Goal: Transaction & Acquisition: Purchase product/service

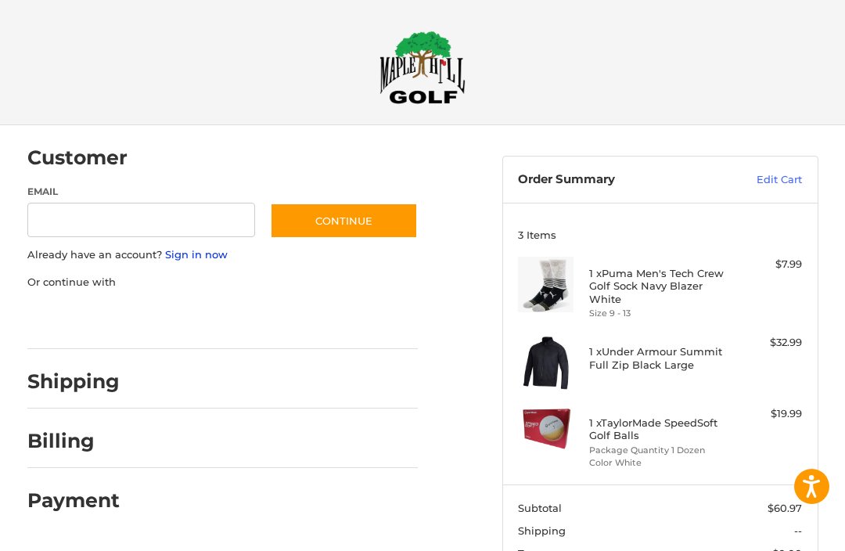
click at [193, 257] on link "Sign in now" at bounding box center [196, 254] width 63 height 13
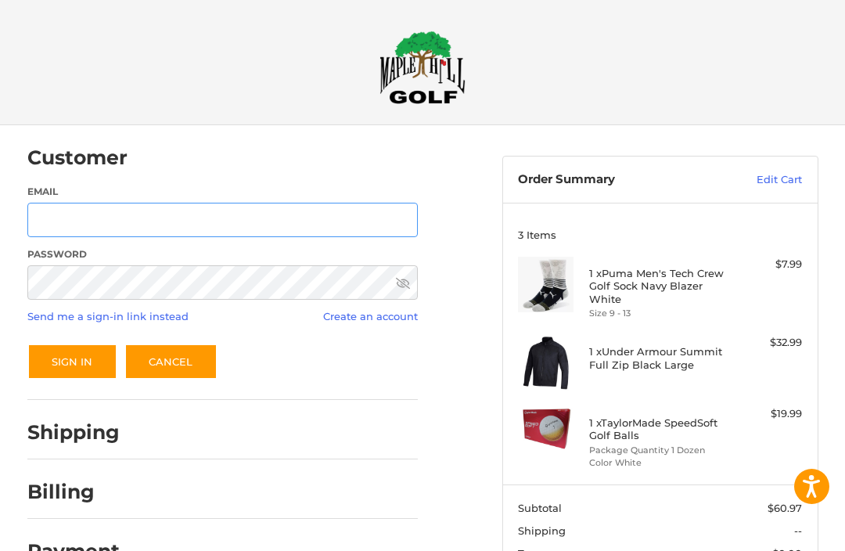
click at [333, 219] on input "Email" at bounding box center [222, 220] width 391 height 35
type input "**********"
click at [71, 362] on button "Sign In" at bounding box center [72, 362] width 90 height 36
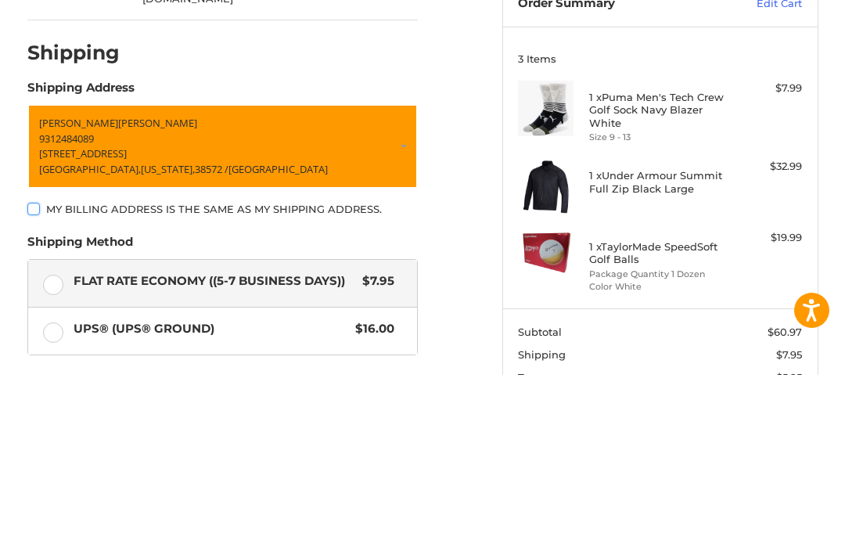
scroll to position [131, 0]
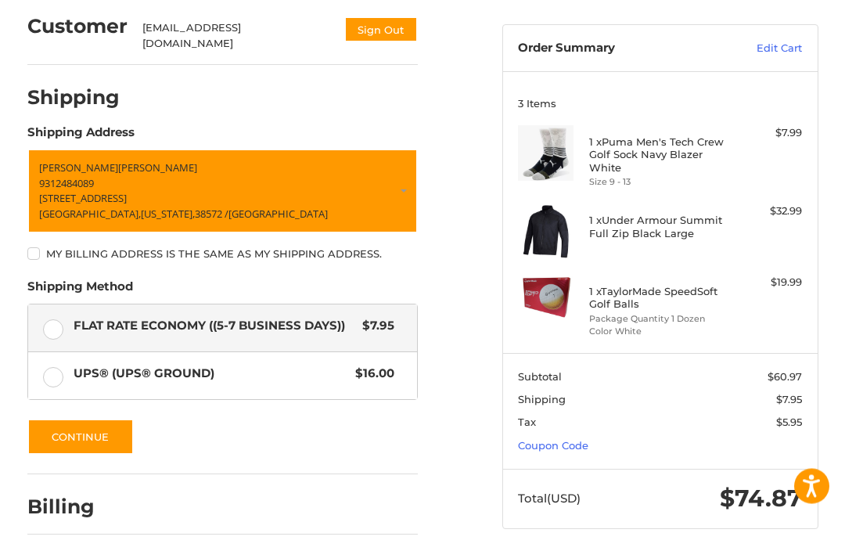
click at [575, 448] on link "Coupon Code" at bounding box center [553, 446] width 70 height 13
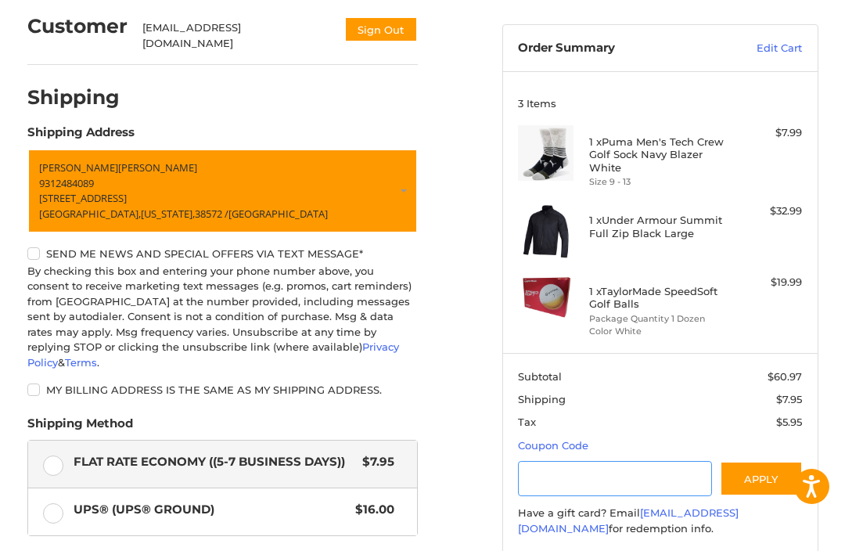
click at [578, 476] on input "Gift Certificate or Coupon Code" at bounding box center [615, 478] width 194 height 35
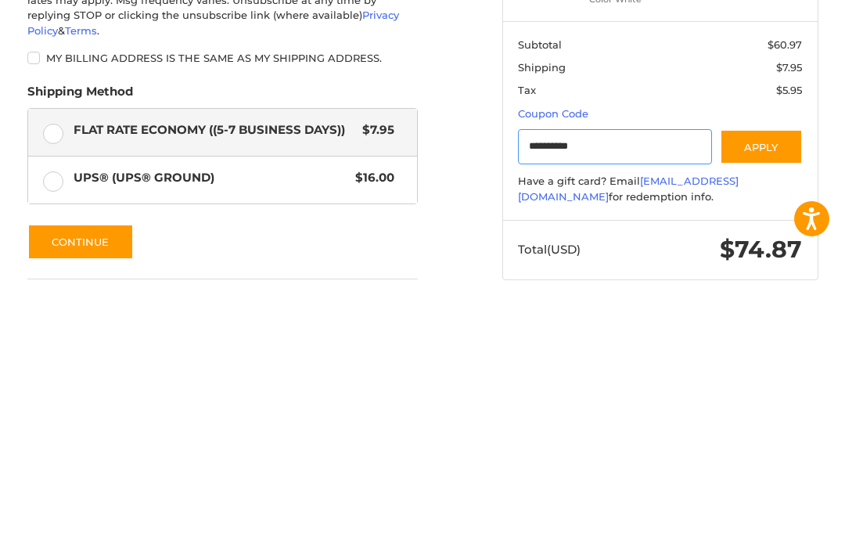
type input "**********"
click at [763, 397] on button "Apply" at bounding box center [761, 414] width 83 height 35
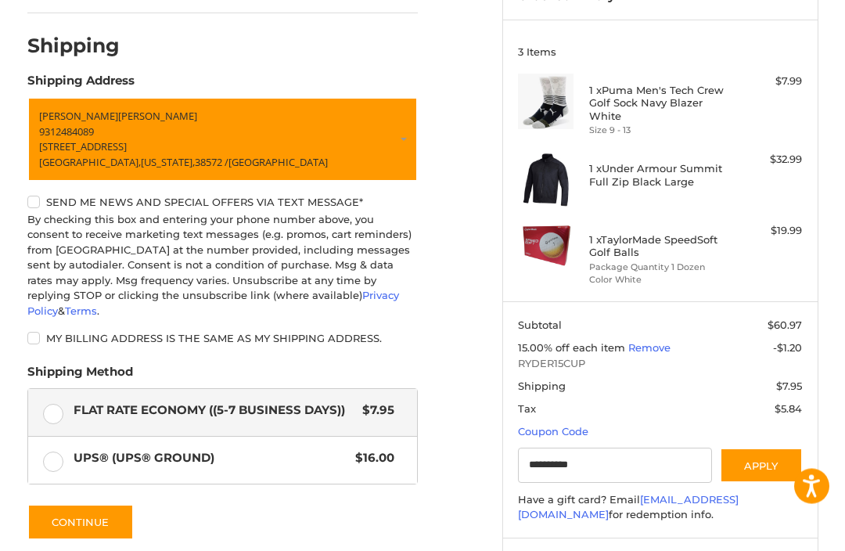
scroll to position [183, 0]
click at [31, 332] on label "My billing address is the same as my shipping address." at bounding box center [222, 338] width 391 height 13
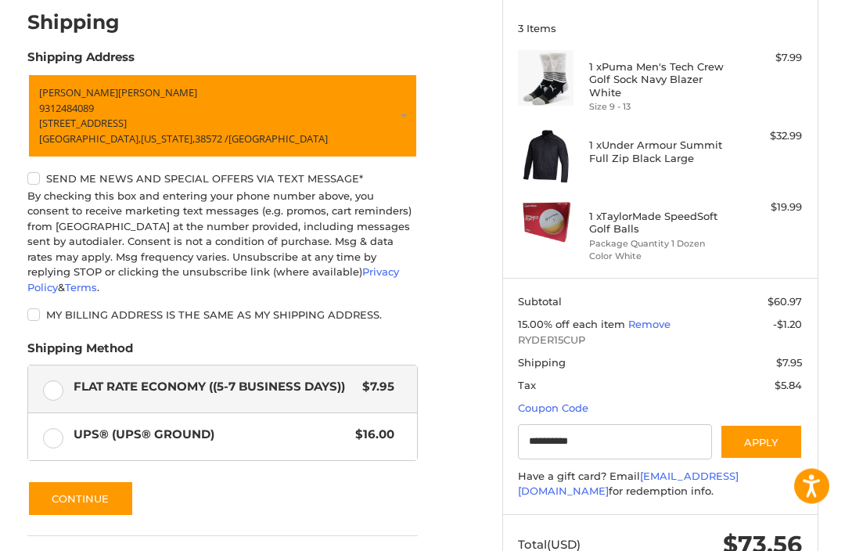
scroll to position [250, 0]
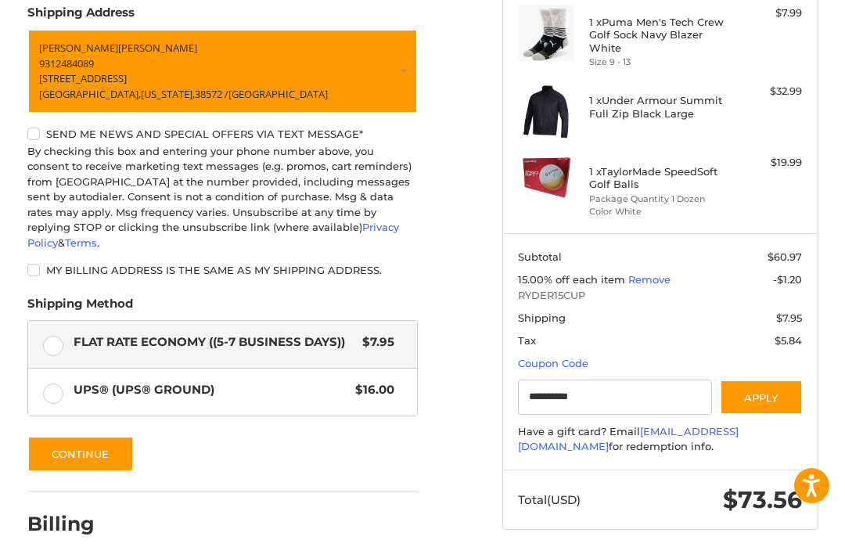
click at [76, 437] on button "Continue" at bounding box center [80, 455] width 106 height 36
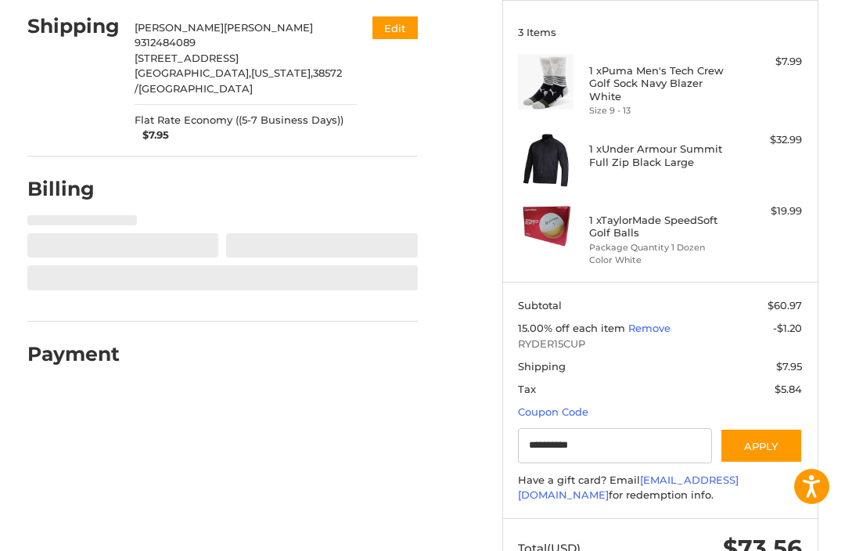
select select "**"
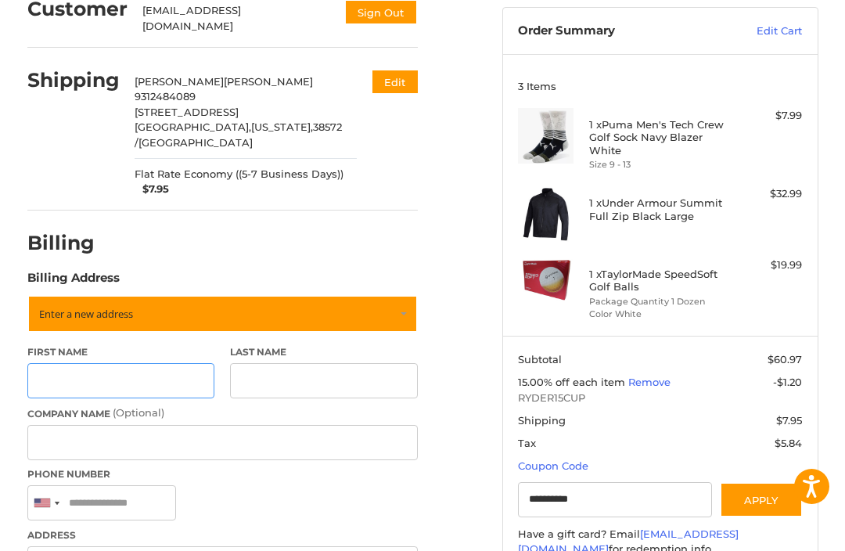
scroll to position [147, 0]
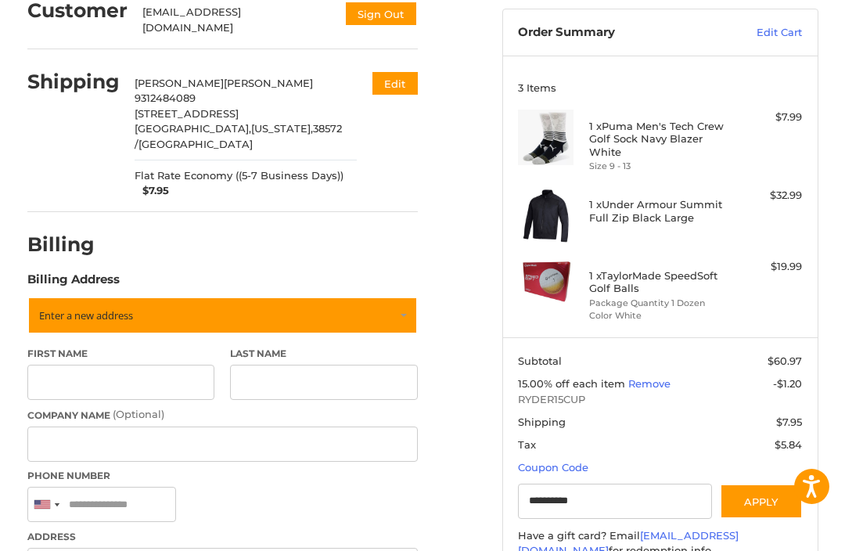
click at [400, 297] on link "Enter a new address" at bounding box center [222, 316] width 391 height 38
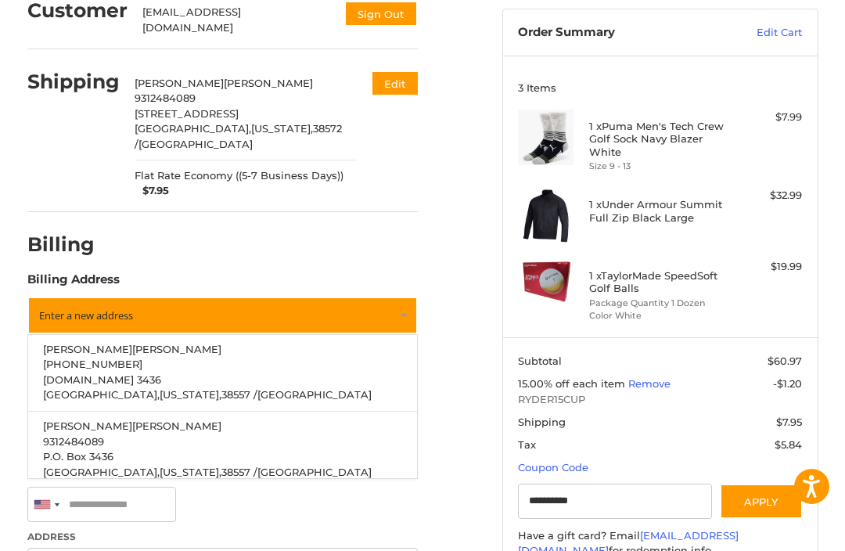
scroll to position [416, 0]
click at [68, 451] on span "P.O. Box 3436" at bounding box center [78, 457] width 70 height 13
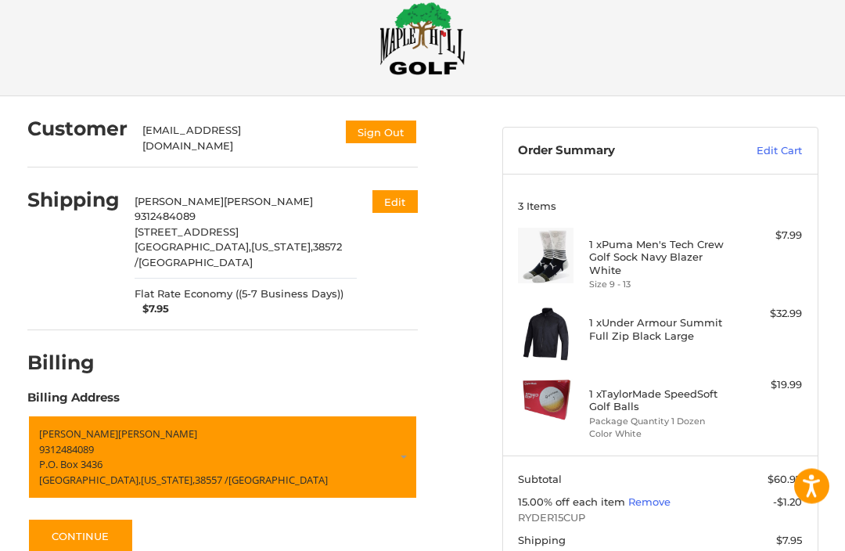
scroll to position [29, 0]
click at [69, 518] on button "Continue" at bounding box center [80, 536] width 106 height 36
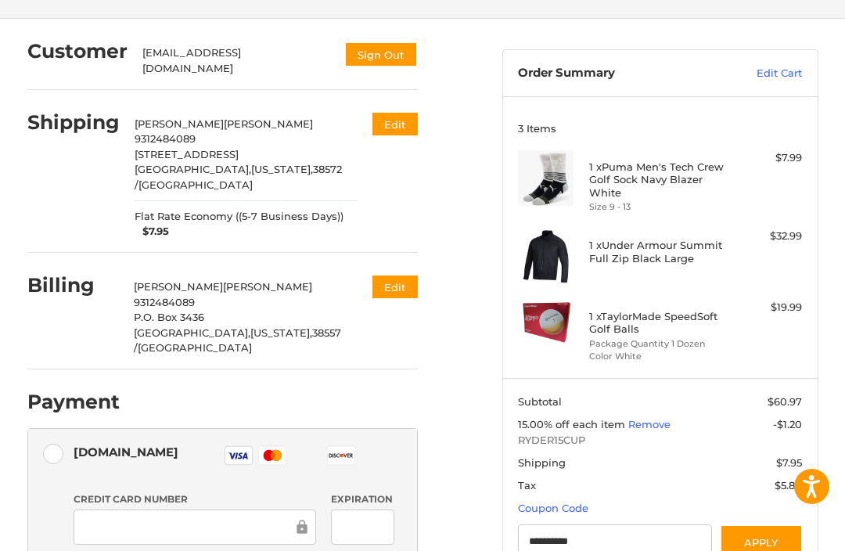
scroll to position [185, 0]
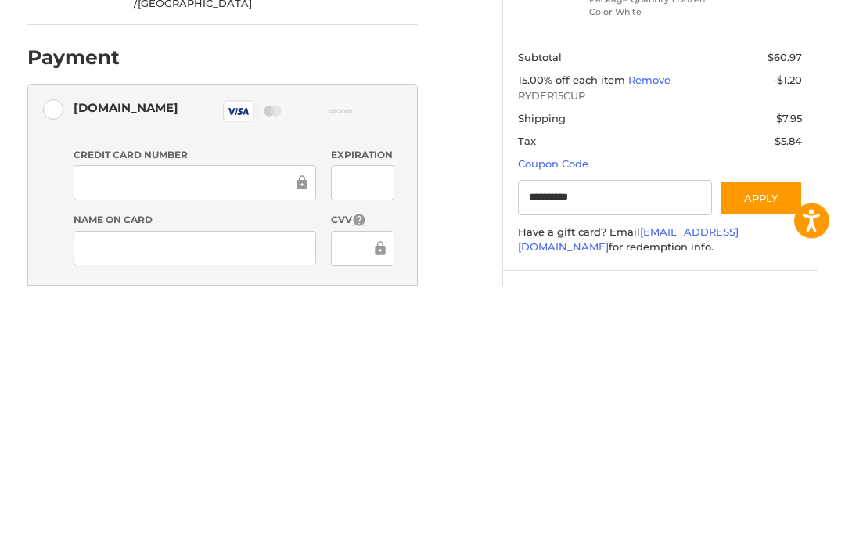
click at [394, 431] on div at bounding box center [362, 448] width 63 height 35
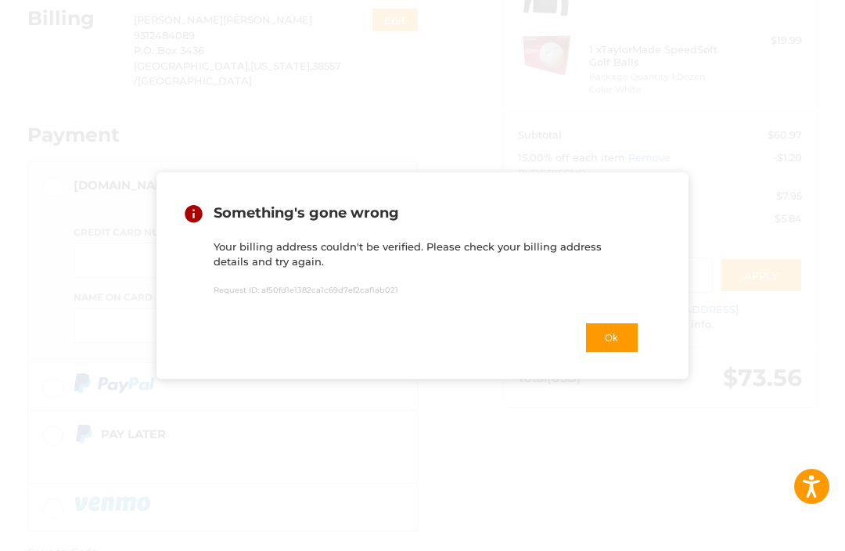
click at [629, 354] on button "Ok" at bounding box center [612, 338] width 55 height 32
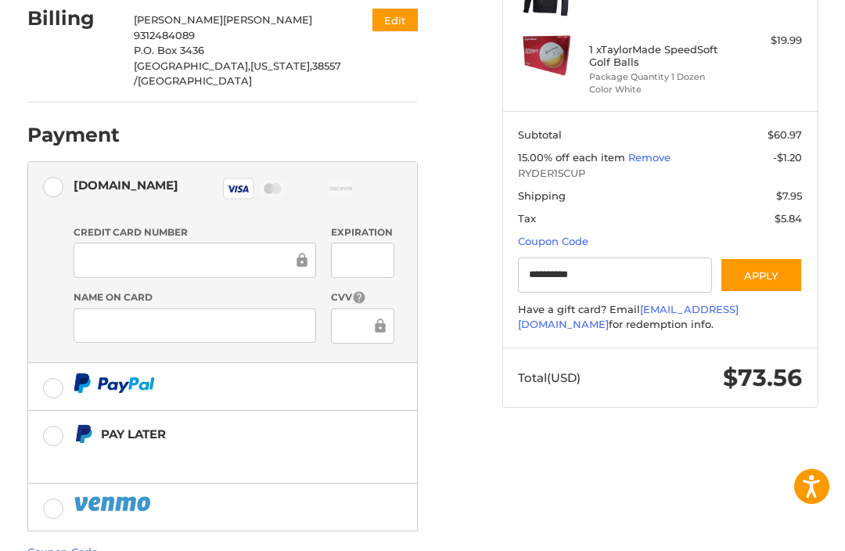
click at [239, 251] on iframe at bounding box center [189, 260] width 209 height 18
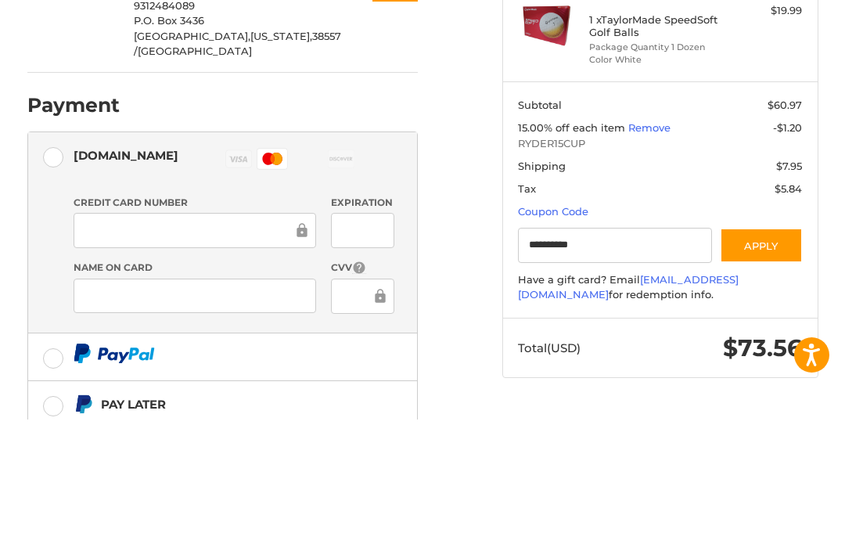
scroll to position [271, 0]
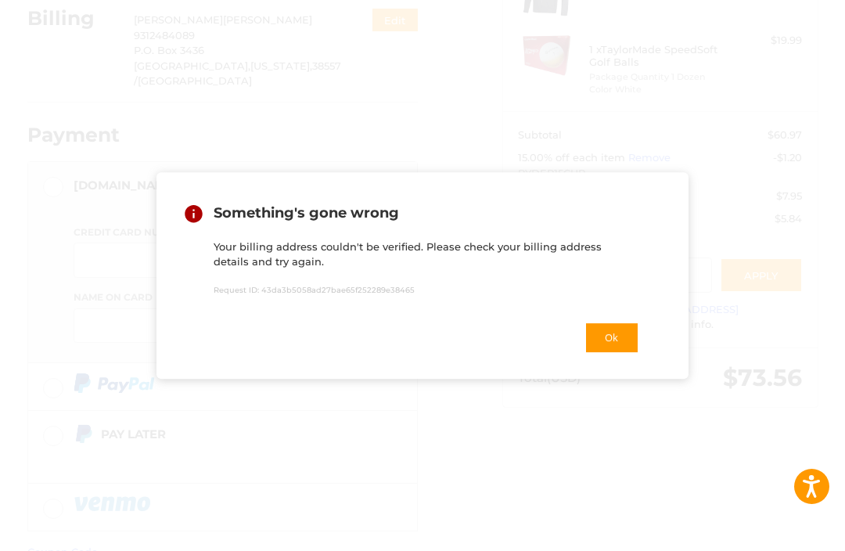
click at [631, 354] on button "Ok" at bounding box center [612, 338] width 55 height 32
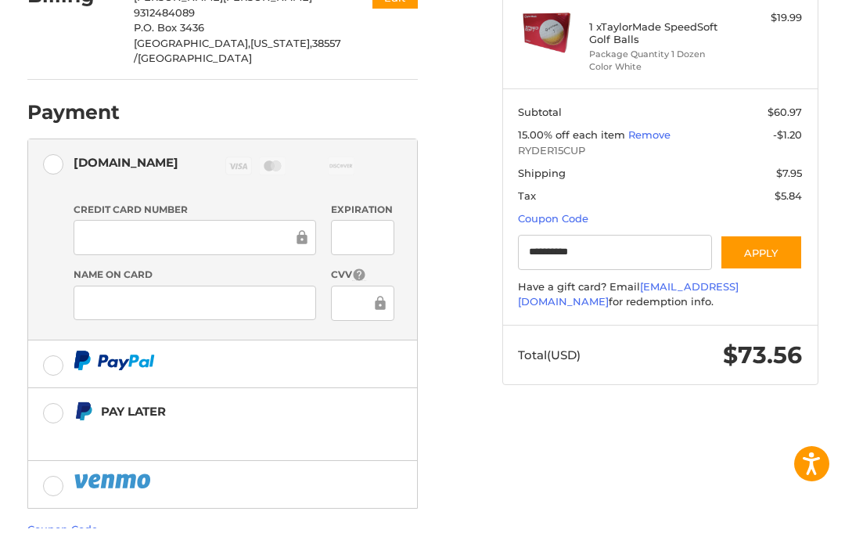
scroll to position [388, 0]
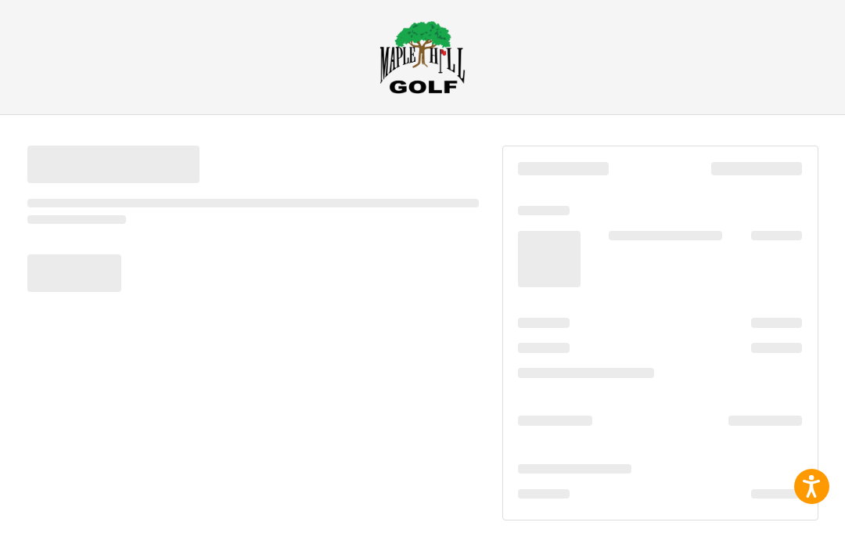
scroll to position [0, 0]
